Goal: Navigation & Orientation: Understand site structure

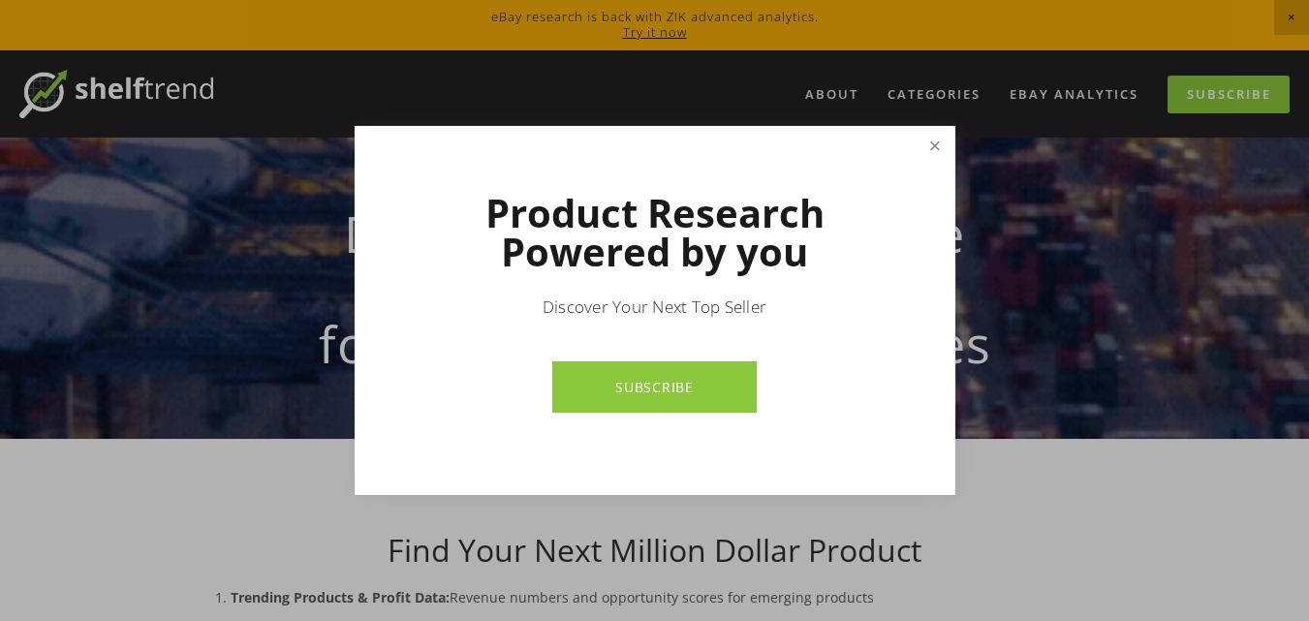
click at [926, 139] on link "Close" at bounding box center [935, 146] width 34 height 34
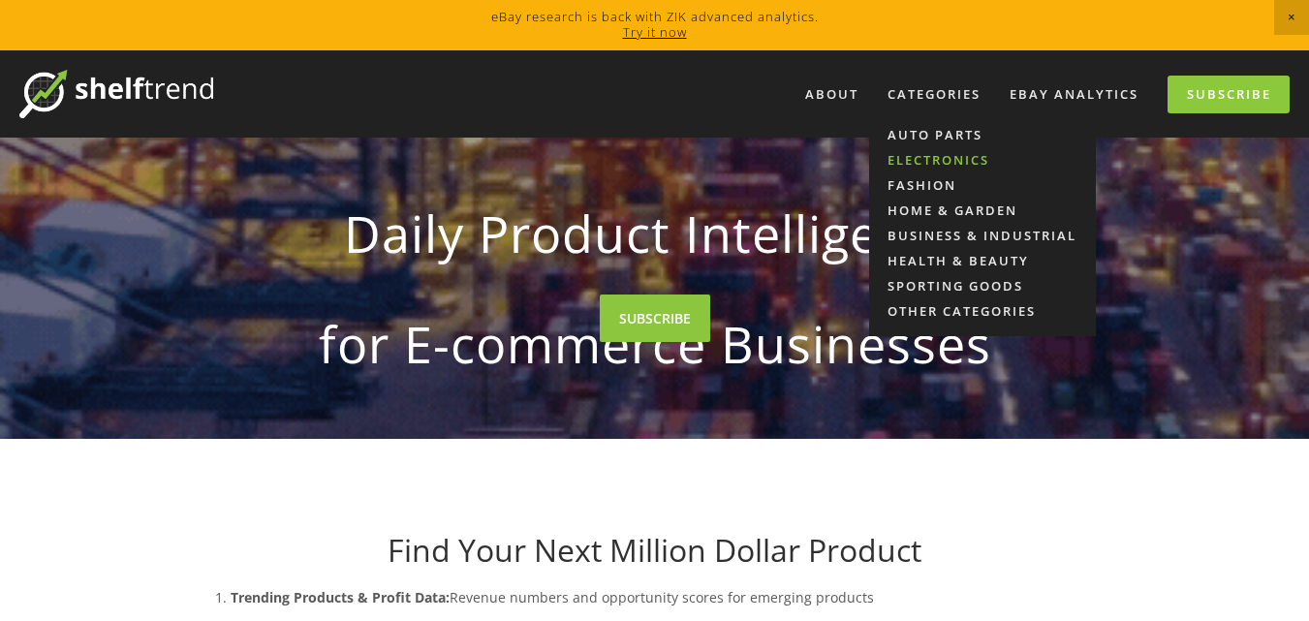
click at [946, 154] on link "Electronics" at bounding box center [982, 159] width 227 height 25
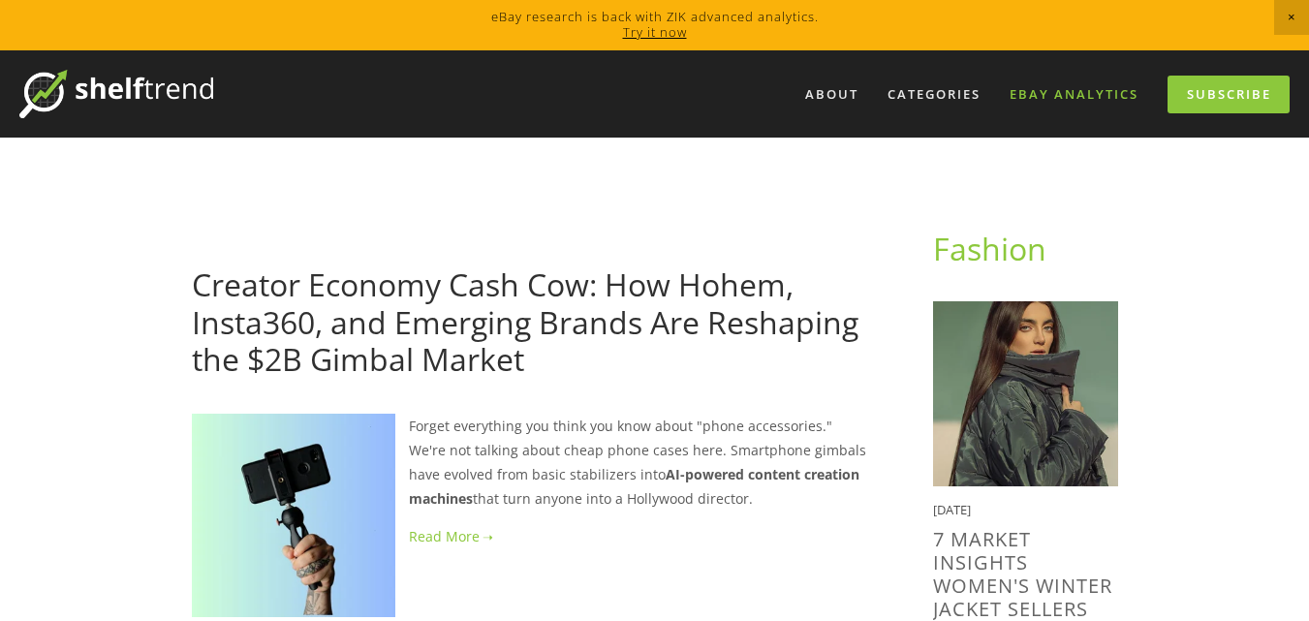
click at [1058, 98] on link "eBay Analytics" at bounding box center [1074, 95] width 154 height 32
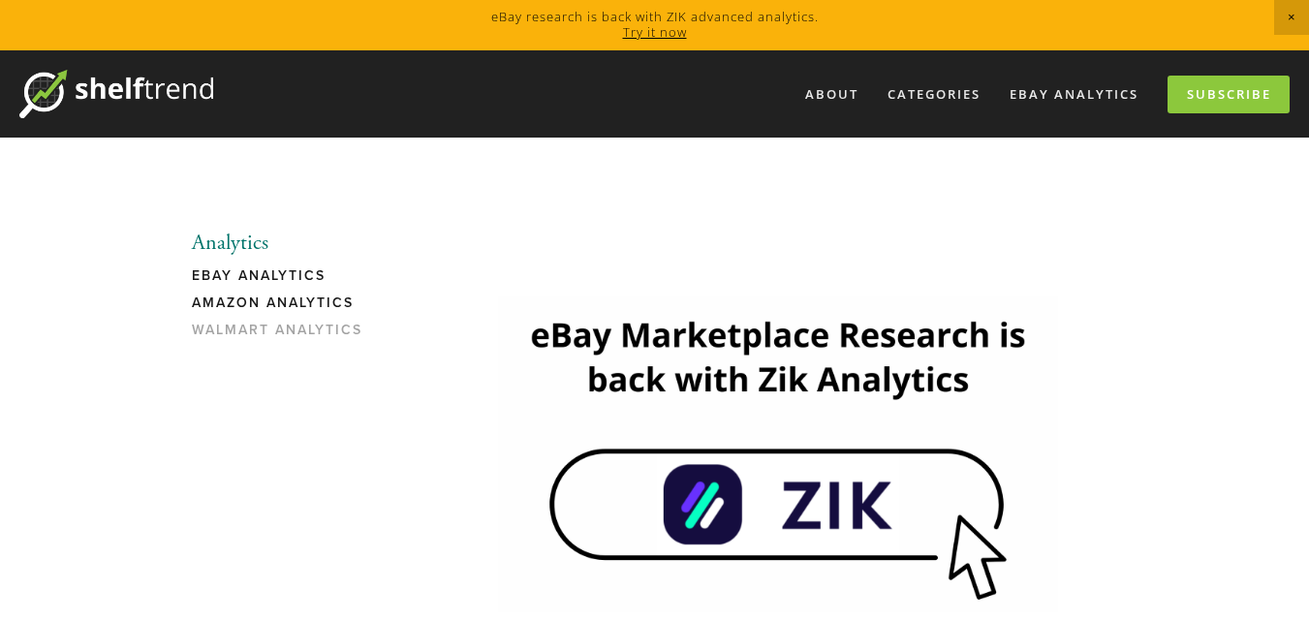
click at [339, 297] on link "Amazon Analytics" at bounding box center [284, 308] width 185 height 27
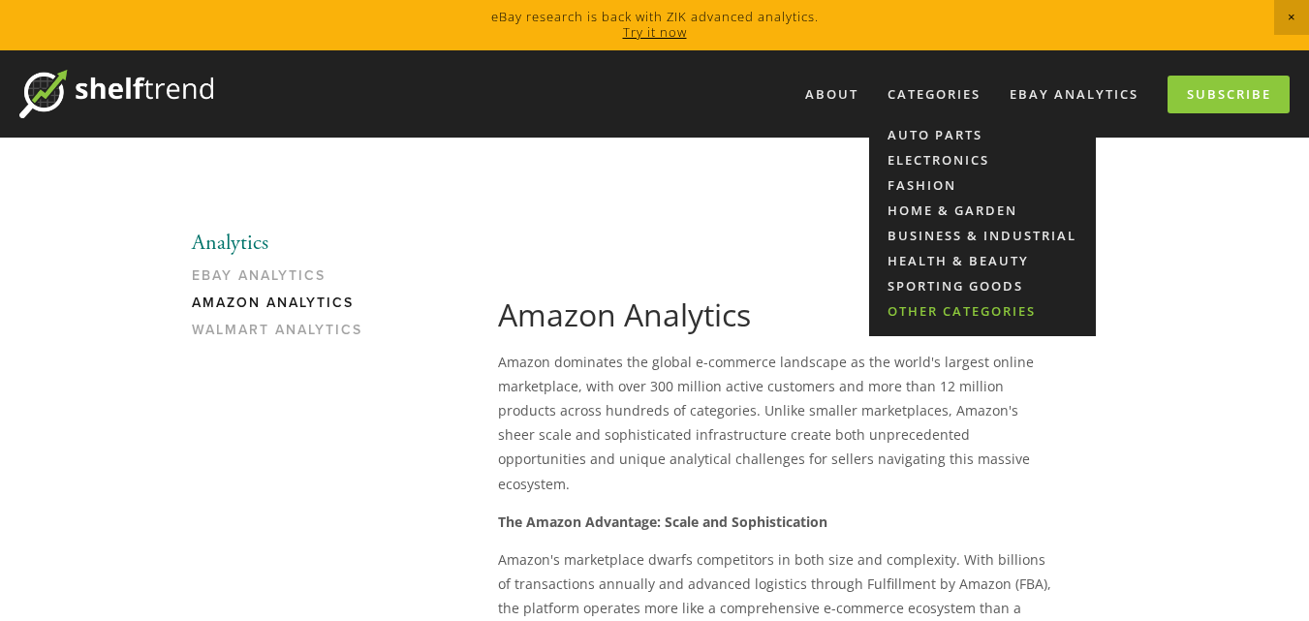
click at [941, 311] on link "Other Categories" at bounding box center [982, 311] width 227 height 25
